Goal: Transaction & Acquisition: Purchase product/service

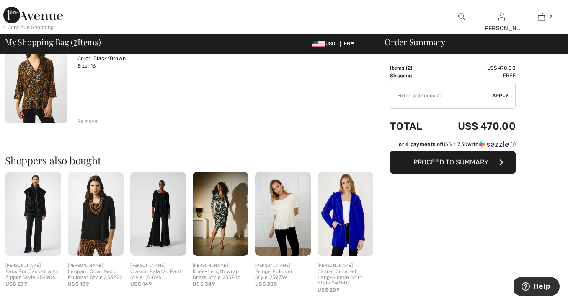
scroll to position [198, 0]
click at [97, 245] on img at bounding box center [96, 213] width 56 height 83
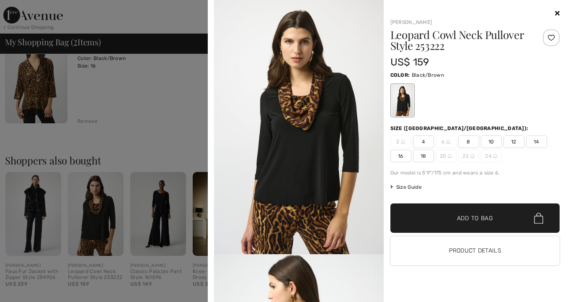
click at [454, 248] on button "Product Details" at bounding box center [476, 250] width 170 height 29
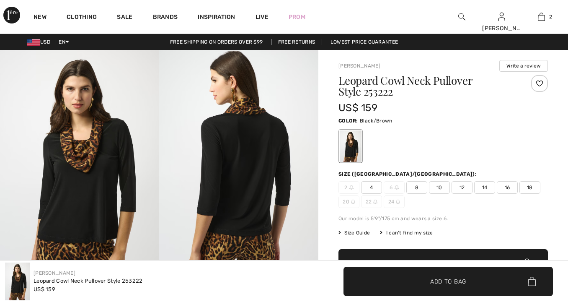
checkbox input "true"
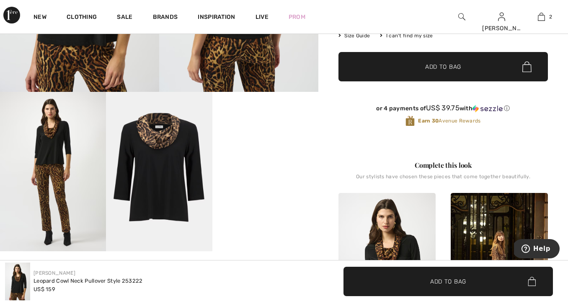
scroll to position [201, 0]
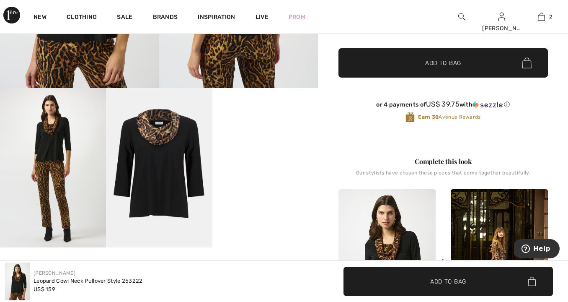
click at [266, 141] on video "Your browser does not support the video tag." at bounding box center [266, 114] width 106 height 53
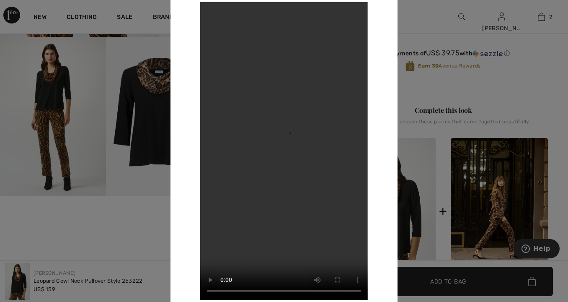
scroll to position [252, 0]
click at [153, 239] on div at bounding box center [284, 151] width 568 height 302
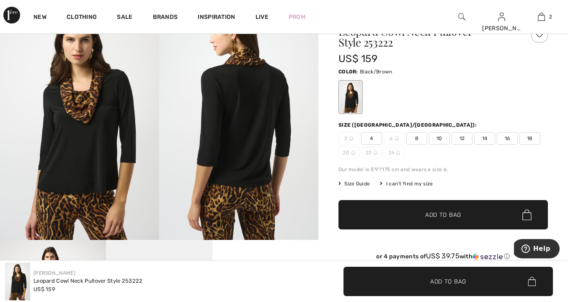
scroll to position [45, 0]
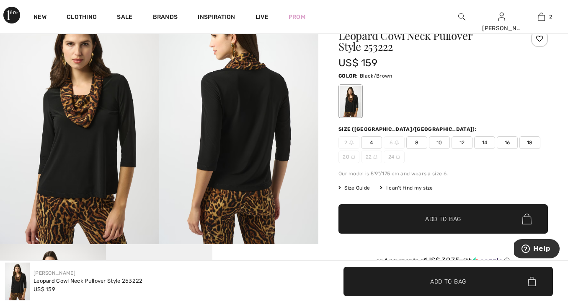
drag, startPoint x: 75, startPoint y: 172, endPoint x: 89, endPoint y: 183, distance: 17.9
click at [75, 172] on img at bounding box center [79, 124] width 159 height 239
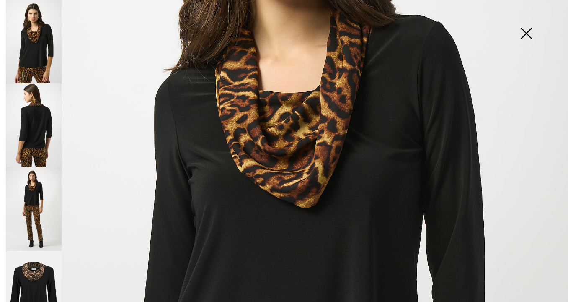
scroll to position [228, 0]
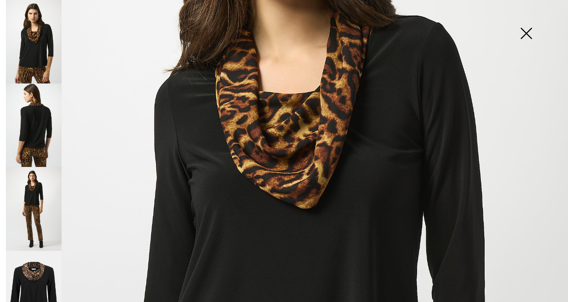
click at [527, 36] on img at bounding box center [527, 34] width 42 height 43
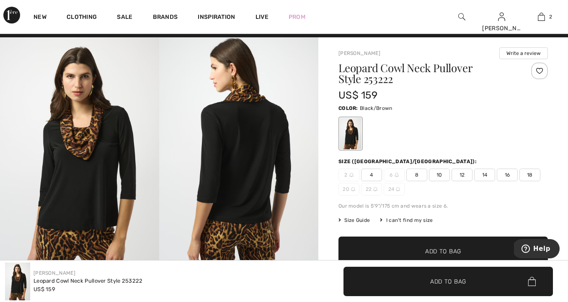
scroll to position [8, 0]
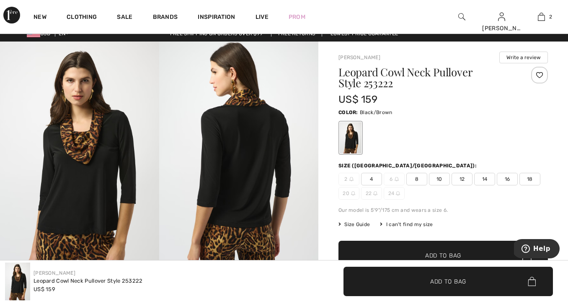
drag, startPoint x: 508, startPoint y: 180, endPoint x: 508, endPoint y: 186, distance: 5.9
click at [508, 180] on span "16" at bounding box center [507, 179] width 21 height 13
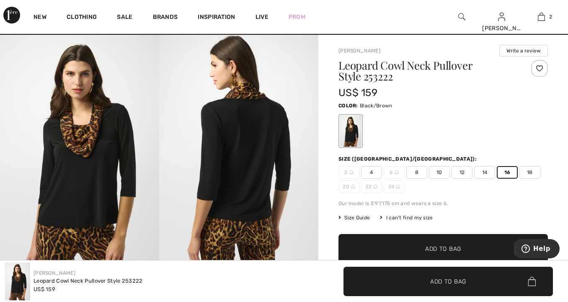
scroll to position [16, 0]
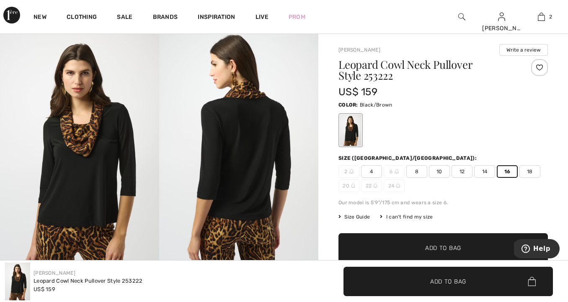
click at [436, 246] on span "Add to Bag" at bounding box center [443, 248] width 36 height 9
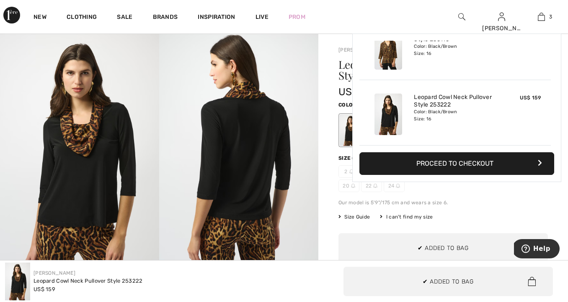
scroll to position [91, 0]
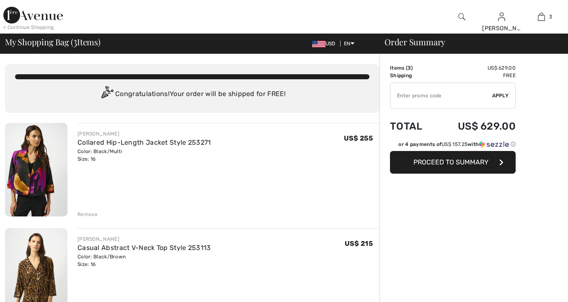
checkbox input "true"
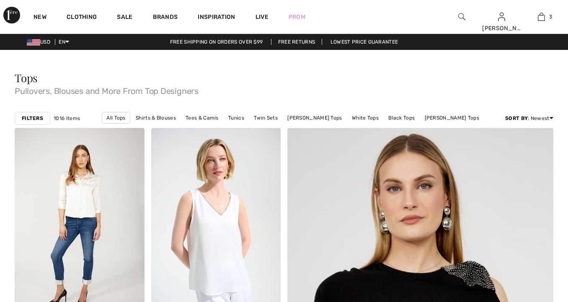
checkbox input "true"
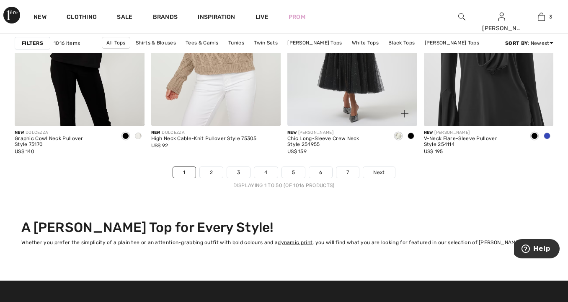
scroll to position [3611, 0]
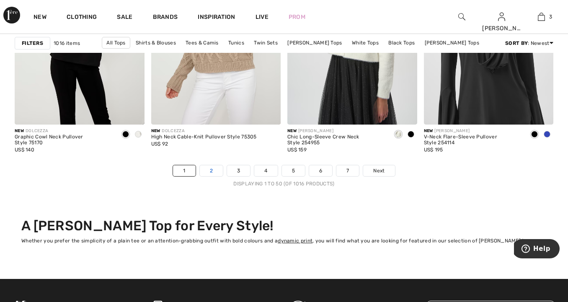
click at [213, 169] on link "2" at bounding box center [211, 170] width 23 height 11
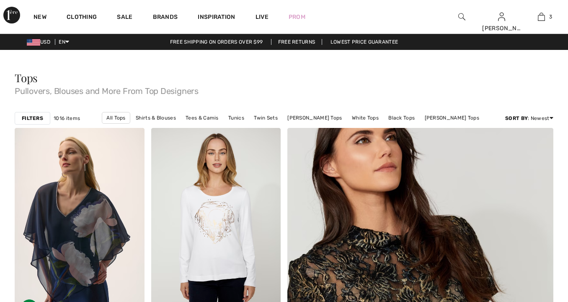
checkbox input "true"
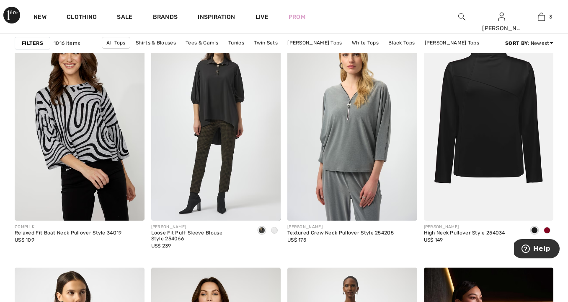
scroll to position [1165, 0]
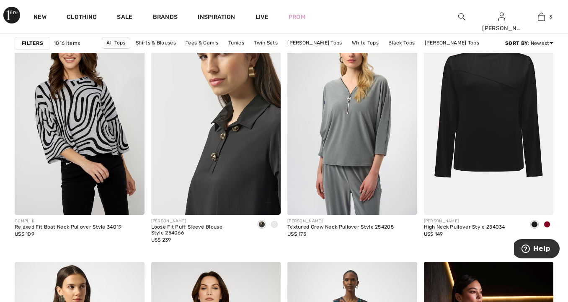
drag, startPoint x: 221, startPoint y: 164, endPoint x: 220, endPoint y: 174, distance: 9.7
click at [221, 164] on img at bounding box center [216, 117] width 130 height 194
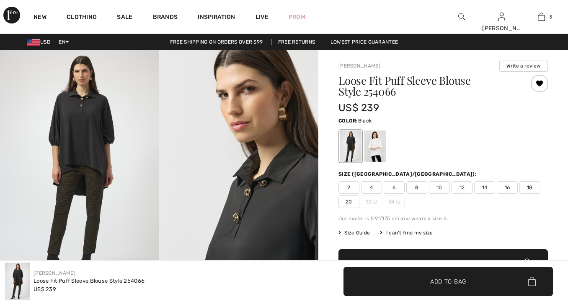
checkbox input "true"
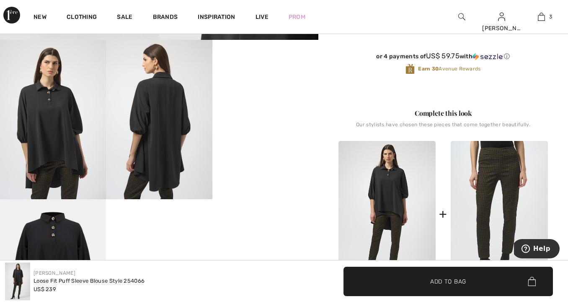
scroll to position [251, 0]
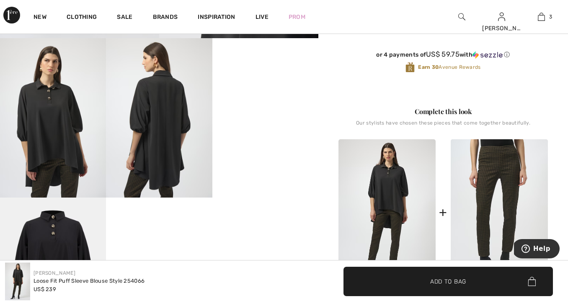
click at [279, 91] on video "Your browser does not support the video tag." at bounding box center [266, 64] width 106 height 53
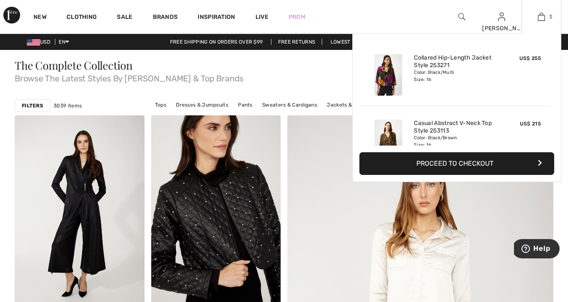
click at [542, 16] on img at bounding box center [541, 17] width 7 height 10
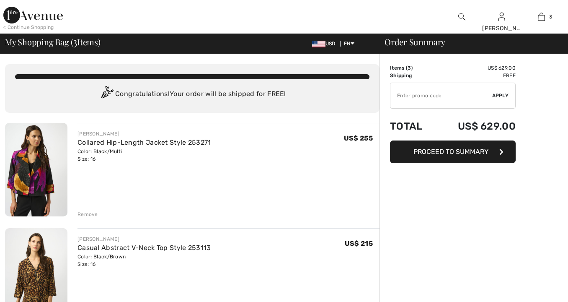
checkbox input "true"
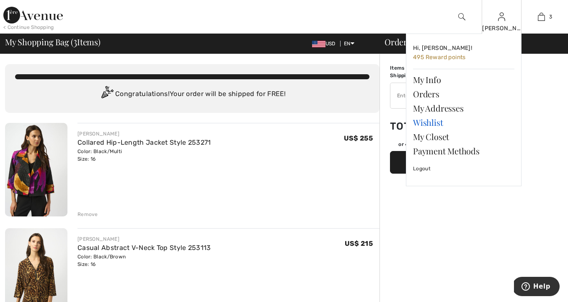
click at [430, 122] on link "Wishlist" at bounding box center [463, 122] width 101 height 14
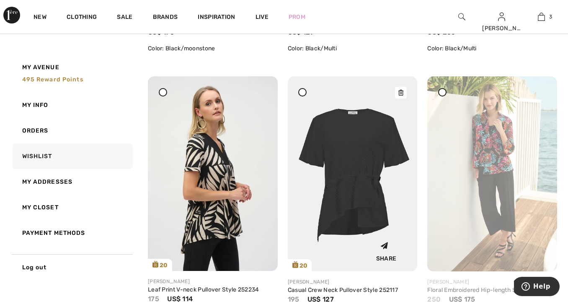
scroll to position [1137, 0]
click at [541, 92] on icon at bounding box center [541, 93] width 5 height 6
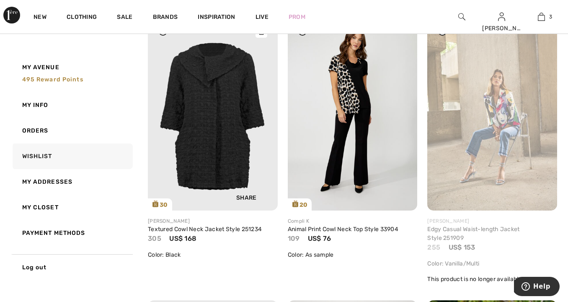
scroll to position [1741, 0]
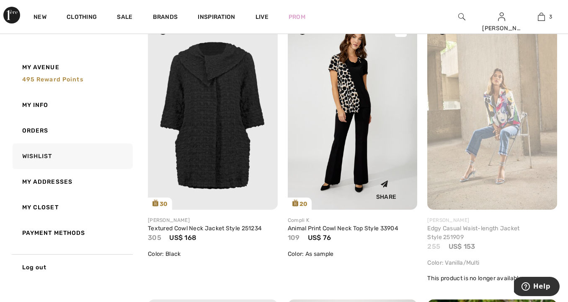
click at [360, 137] on img at bounding box center [353, 112] width 130 height 194
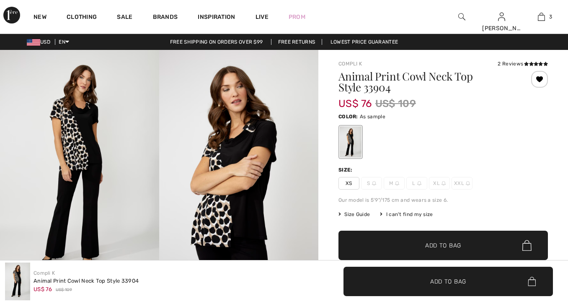
checkbox input "true"
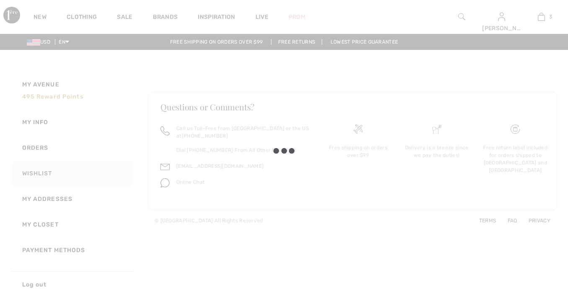
checkbox input "true"
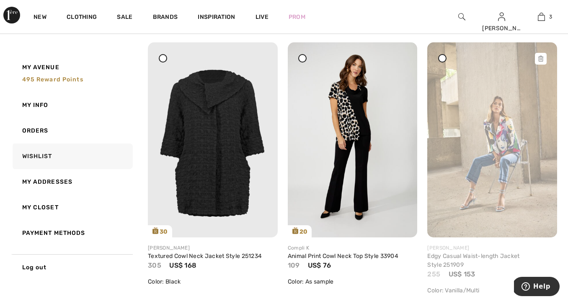
scroll to position [1727, 0]
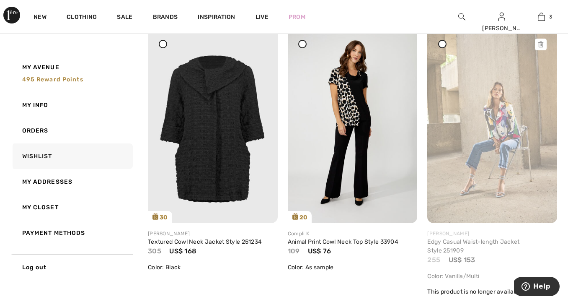
click at [540, 45] on icon at bounding box center [541, 44] width 5 height 6
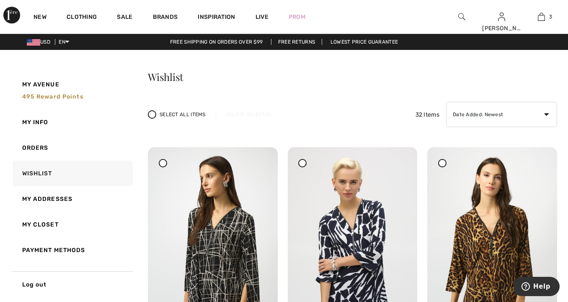
scroll to position [0, 0]
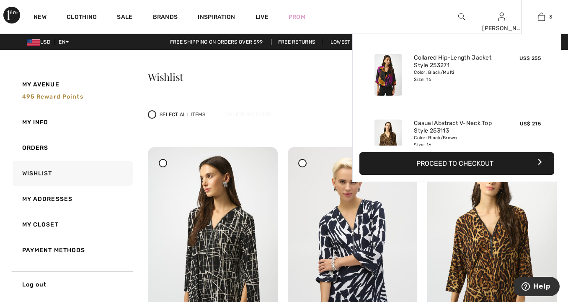
drag, startPoint x: 541, startPoint y: 16, endPoint x: 539, endPoint y: 22, distance: 6.2
click at [541, 16] on img at bounding box center [541, 17] width 7 height 10
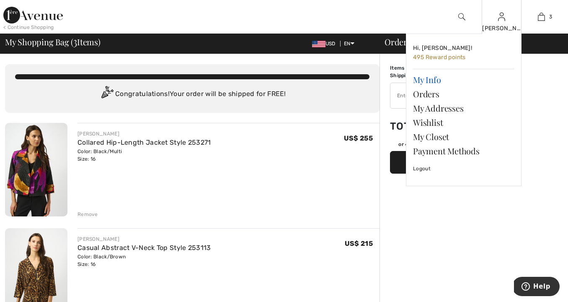
click at [436, 80] on link "My Info" at bounding box center [463, 80] width 101 height 14
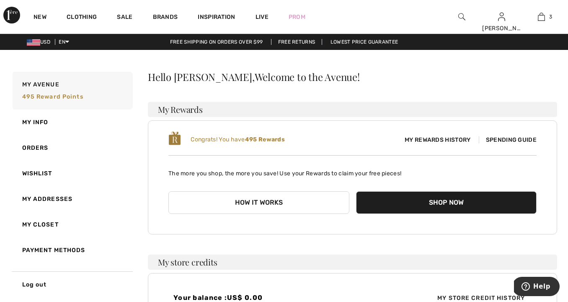
click at [450, 137] on span "My Rewards History" at bounding box center [437, 139] width 79 height 9
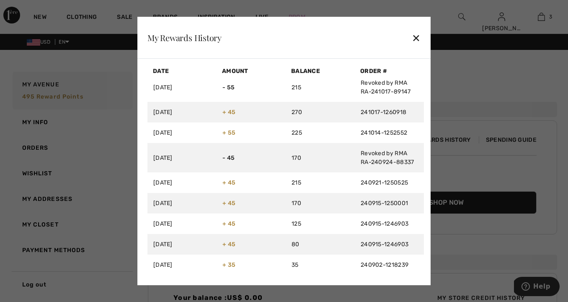
scroll to position [518, 0]
click at [443, 175] on div at bounding box center [284, 151] width 568 height 302
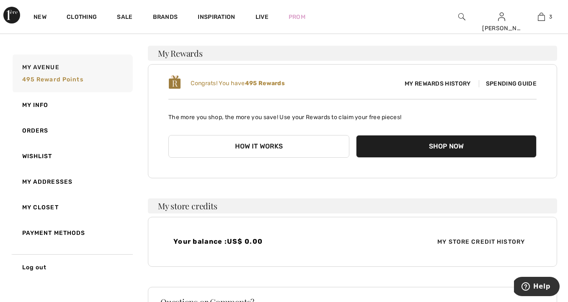
scroll to position [57, 0]
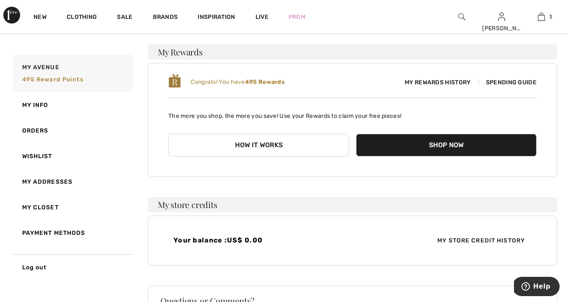
click at [499, 79] on span "Spending Guide" at bounding box center [508, 82] width 58 height 7
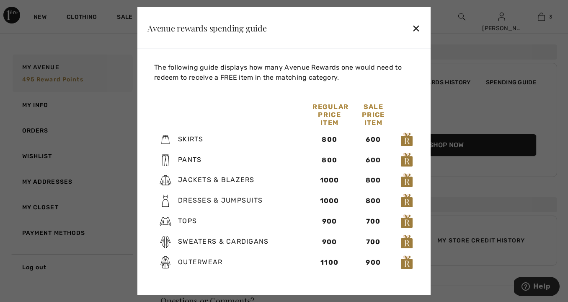
click at [474, 186] on div at bounding box center [284, 151] width 568 height 302
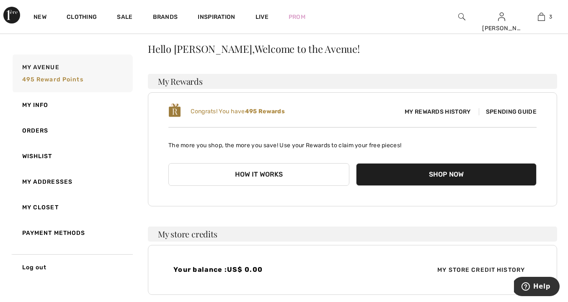
scroll to position [26, 0]
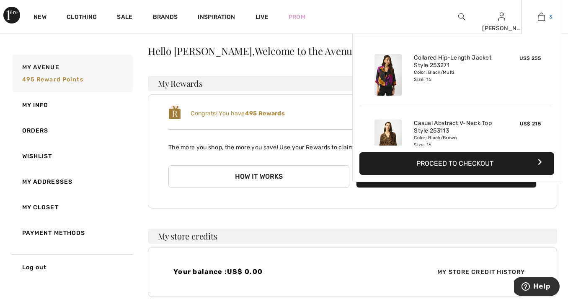
click at [544, 16] on img at bounding box center [541, 17] width 7 height 10
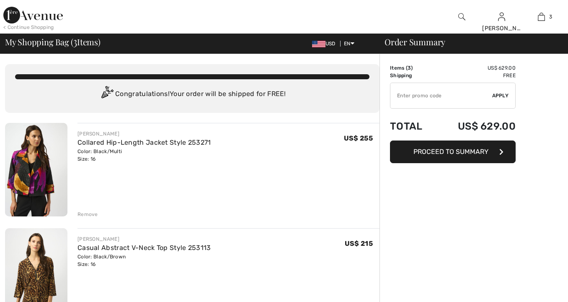
checkbox input "true"
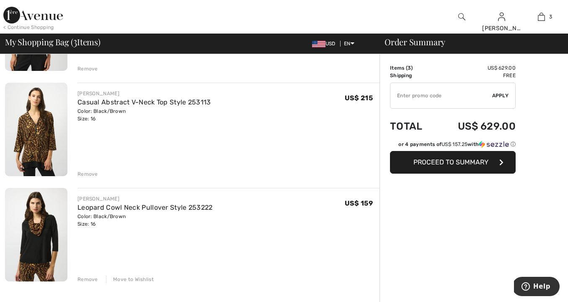
scroll to position [149, 0]
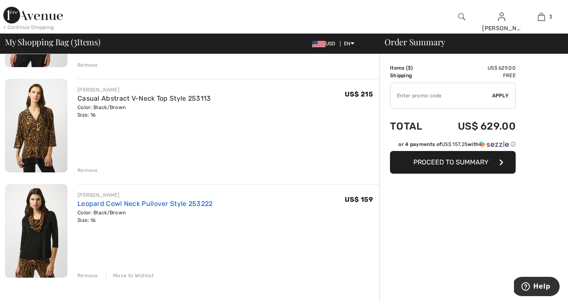
click at [188, 202] on link "Leopard Cowl Neck Pullover Style 253222" at bounding box center [145, 204] width 135 height 8
click at [145, 96] on link "Casual Abstract V-Neck Top Style 253113" at bounding box center [145, 98] width 134 height 8
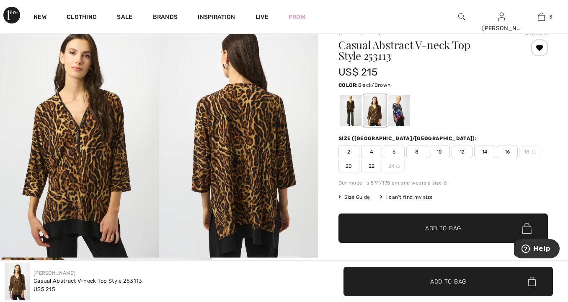
scroll to position [31, 0]
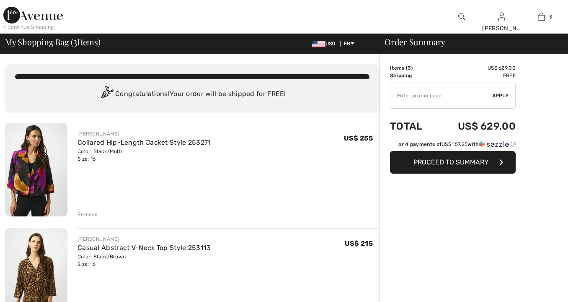
checkbox input "true"
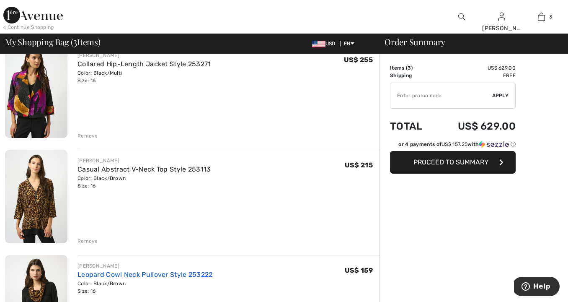
scroll to position [73, 0]
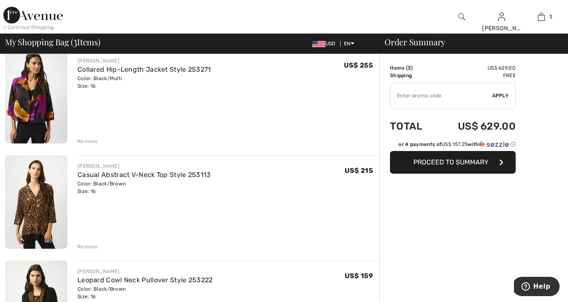
click at [87, 140] on div "Remove" at bounding box center [88, 141] width 21 height 8
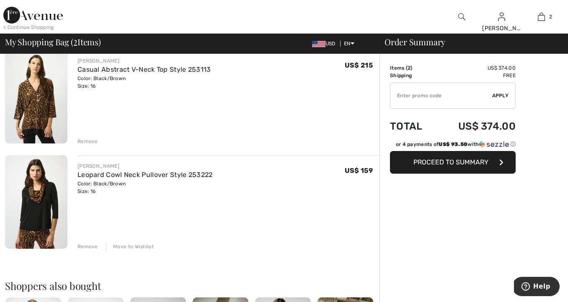
scroll to position [80, 0]
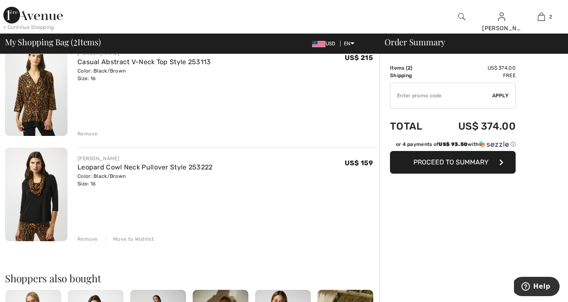
click at [32, 89] on img at bounding box center [36, 88] width 62 height 93
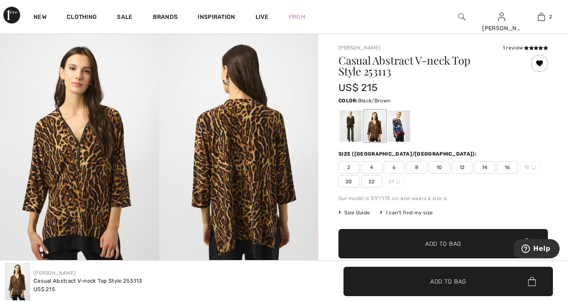
scroll to position [17, 0]
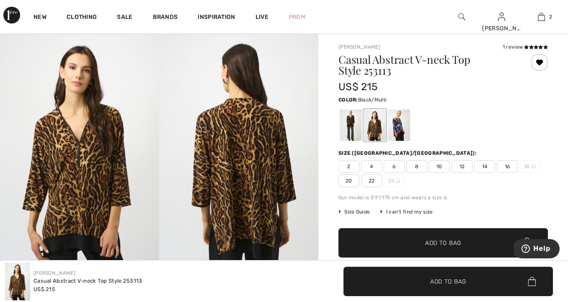
click at [348, 129] on div at bounding box center [351, 124] width 22 height 31
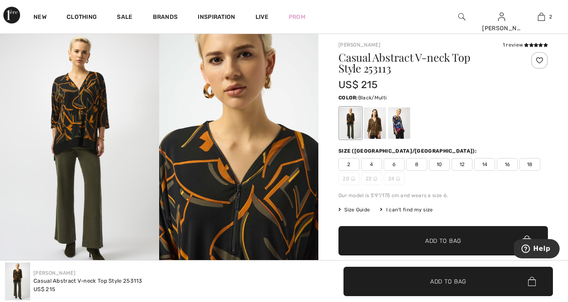
scroll to position [16, 0]
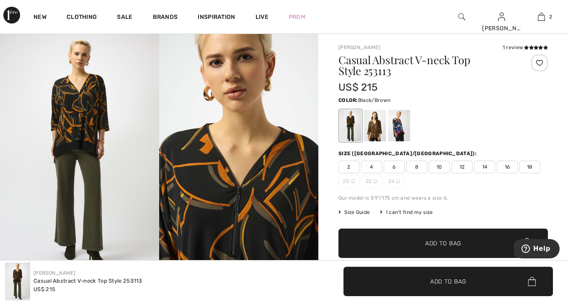
click at [379, 127] on div at bounding box center [375, 125] width 22 height 31
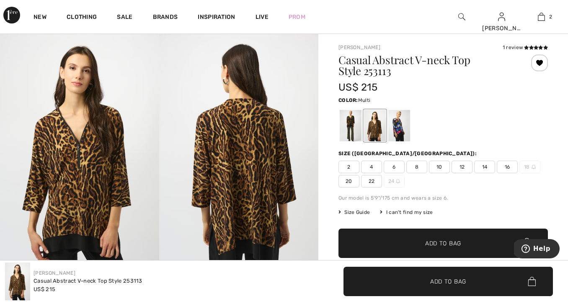
click at [392, 130] on div at bounding box center [400, 125] width 22 height 31
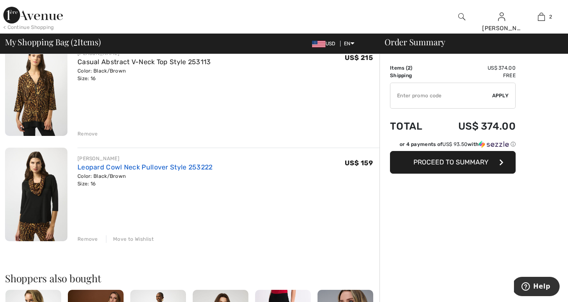
click at [182, 165] on link "Leopard Cowl Neck Pullover Style 253222" at bounding box center [145, 167] width 135 height 8
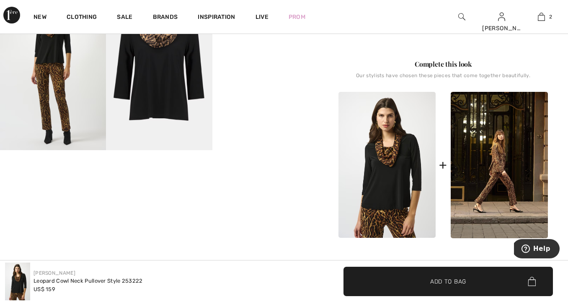
scroll to position [303, 0]
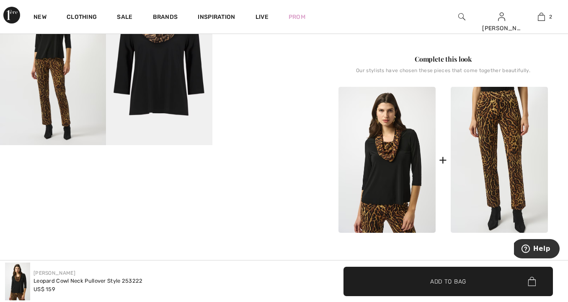
click at [499, 146] on img at bounding box center [499, 160] width 97 height 146
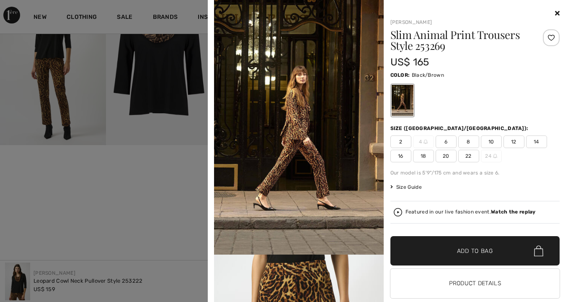
click at [499, 153] on div "2 4 6 8 10 12 14 16 18 20 22 24" at bounding box center [476, 148] width 170 height 27
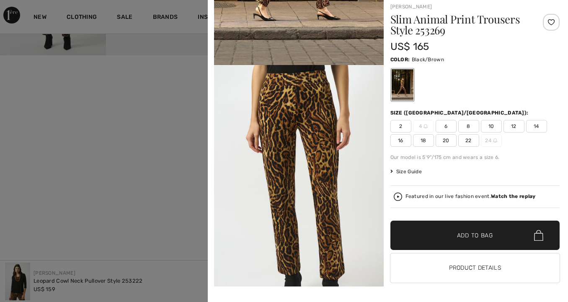
scroll to position [393, 0]
click at [402, 170] on span "Size Guide" at bounding box center [406, 172] width 31 height 8
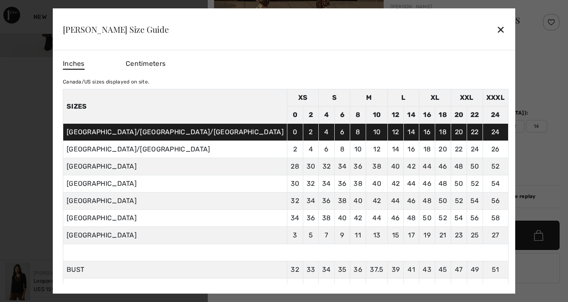
click at [503, 170] on div at bounding box center [284, 151] width 568 height 302
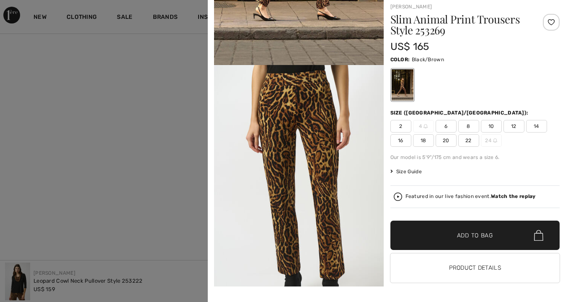
scroll to position [515, 0]
click at [459, 267] on button "Product Details" at bounding box center [476, 267] width 170 height 29
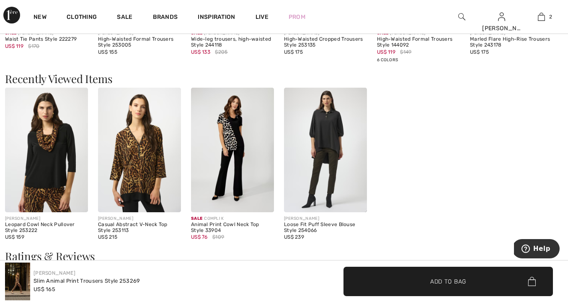
scroll to position [1171, 0]
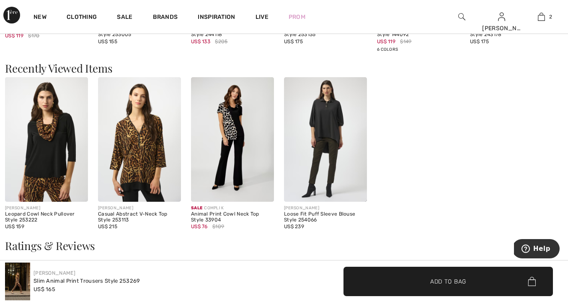
click at [323, 132] on img at bounding box center [325, 139] width 83 height 124
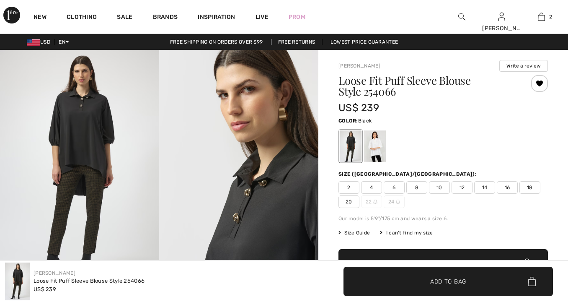
checkbox input "true"
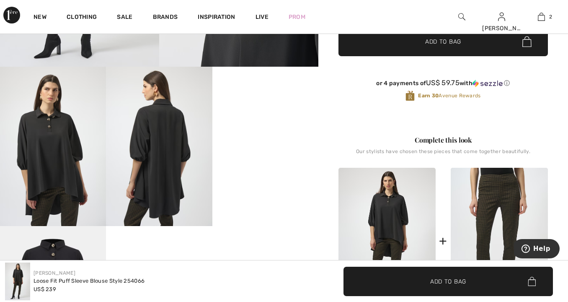
scroll to position [225, 0]
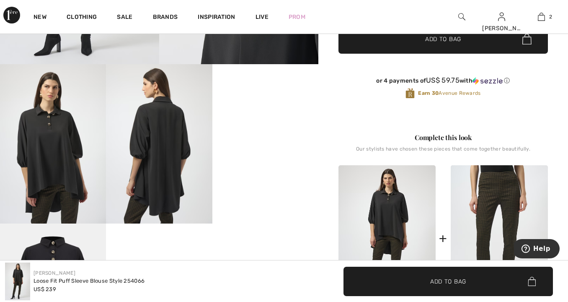
click at [280, 117] on video "Your browser does not support the video tag." at bounding box center [266, 90] width 106 height 53
